Goal: Task Accomplishment & Management: Manage account settings

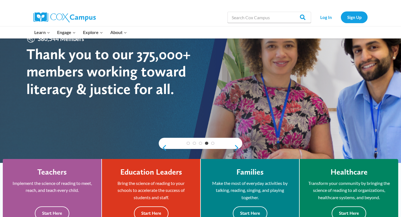
scroll to position [120, 0]
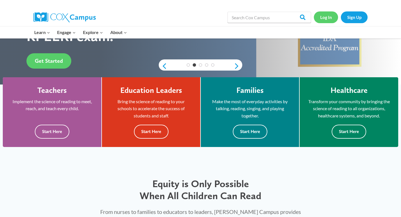
click at [323, 15] on link "Log In" at bounding box center [326, 16] width 24 height 11
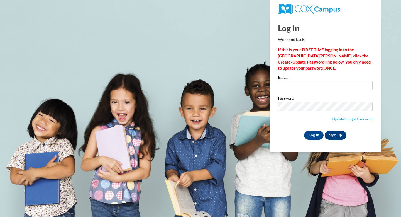
click at [290, 87] on input "Email" at bounding box center [325, 85] width 95 height 9
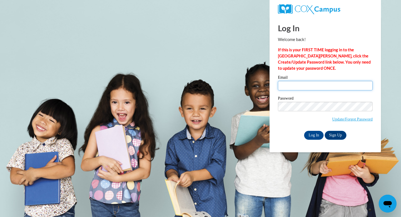
type input "elissa.fiedler@k12.hi.us"
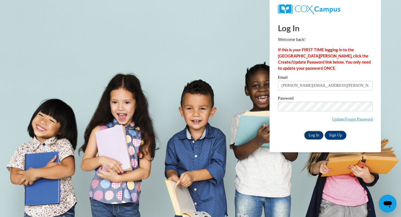
click at [311, 132] on input "Log In" at bounding box center [314, 135] width 20 height 9
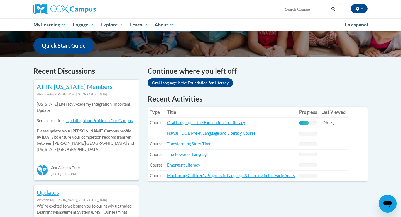
scroll to position [147, 0]
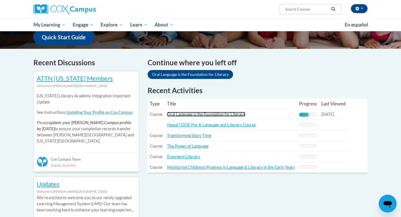
click at [207, 113] on link "Oral Language is the Foundation for Literacy" at bounding box center [206, 114] width 78 height 5
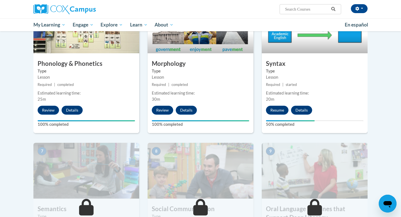
scroll to position [286, 0]
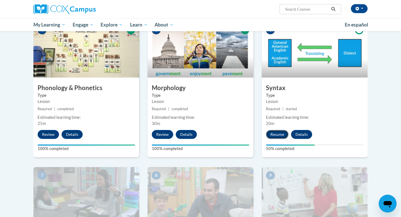
click at [277, 131] on button "Resume" at bounding box center [277, 134] width 23 height 9
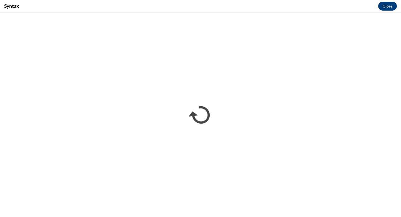
scroll to position [0, 0]
